Goal: Feedback & Contribution: Submit feedback/report problem

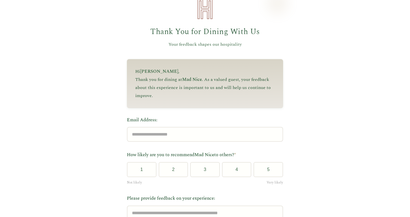
scroll to position [16, 0]
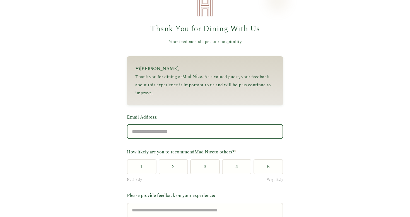
click at [164, 133] on input "Email Address:" at bounding box center [205, 131] width 156 height 15
type input "**********"
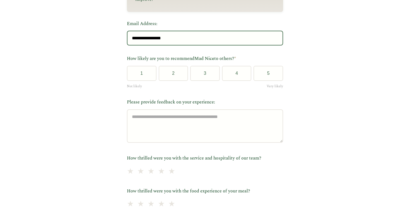
scroll to position [123, 0]
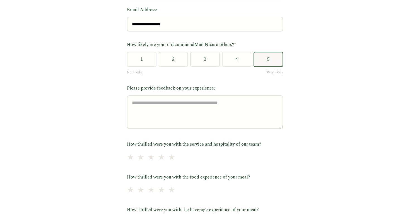
click at [264, 56] on button "5" at bounding box center [268, 59] width 30 height 15
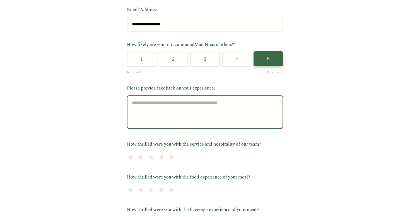
click at [190, 115] on textarea "Please provide feedback on your experience:" at bounding box center [205, 111] width 156 height 33
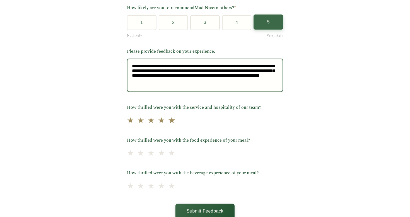
scroll to position [161, 0]
type textarea "**********"
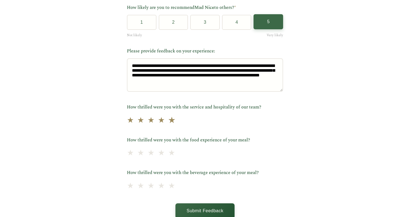
click at [176, 122] on span "★" at bounding box center [172, 120] width 8 height 14
click at [176, 155] on span "★" at bounding box center [172, 153] width 8 height 14
click at [176, 189] on span "★" at bounding box center [172, 186] width 8 height 14
click at [192, 208] on button "Submit Feedback" at bounding box center [204, 210] width 59 height 15
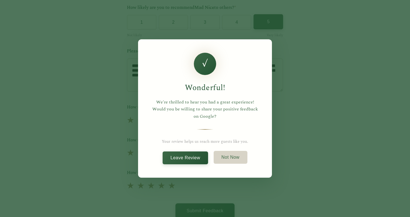
click at [243, 156] on button "Not Now" at bounding box center [230, 157] width 34 height 13
